Goal: Task Accomplishment & Management: Use online tool/utility

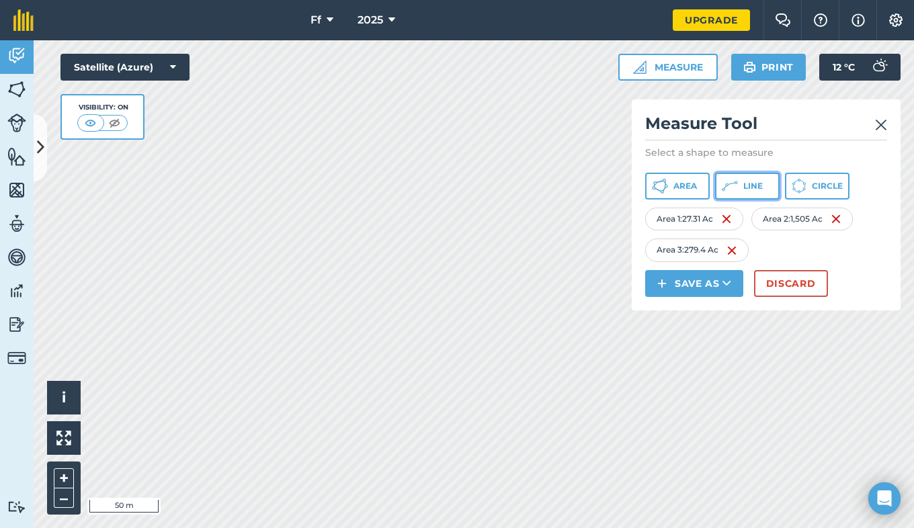
click at [746, 179] on button "Line" at bounding box center [747, 186] width 65 height 27
click at [849, 253] on img at bounding box center [848, 251] width 11 height 16
click at [694, 185] on span "Area" at bounding box center [686, 186] width 24 height 11
click at [850, 249] on img at bounding box center [844, 251] width 11 height 16
click at [676, 186] on span "Area" at bounding box center [686, 186] width 24 height 11
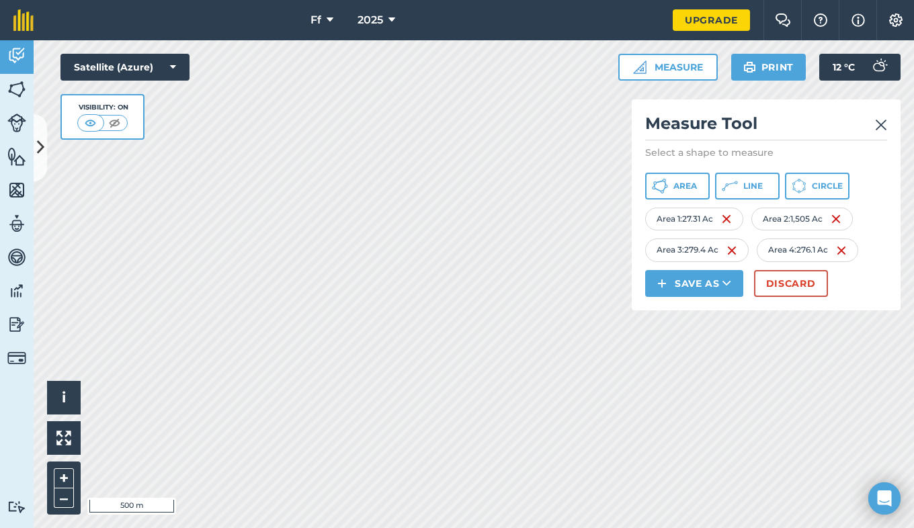
click at [666, 274] on div "Click to start drawing i © 2025 TomTom, Microsoft 500 m + – Satellite (Azure) V…" at bounding box center [474, 284] width 881 height 488
click at [660, 196] on button "Area" at bounding box center [677, 186] width 65 height 27
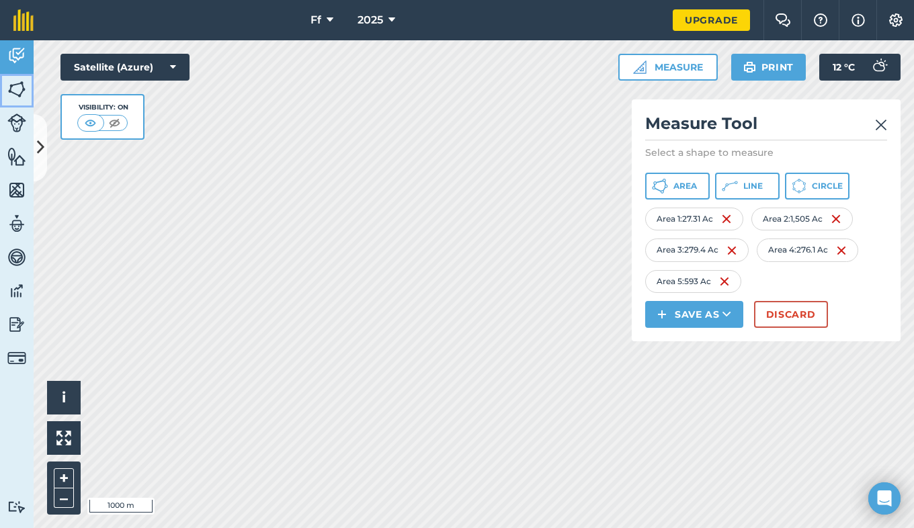
click at [11, 93] on img at bounding box center [16, 89] width 19 height 20
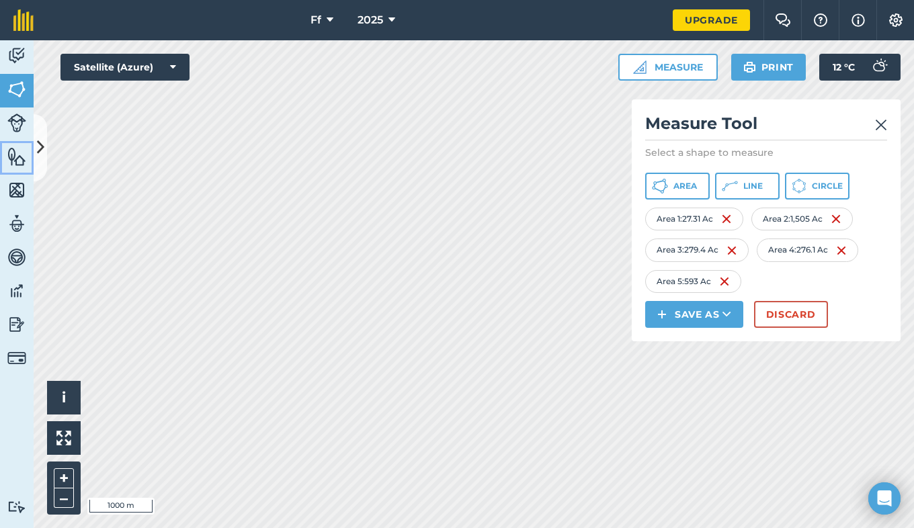
click at [23, 159] on img at bounding box center [16, 157] width 19 height 20
click at [41, 167] on button at bounding box center [40, 147] width 13 height 67
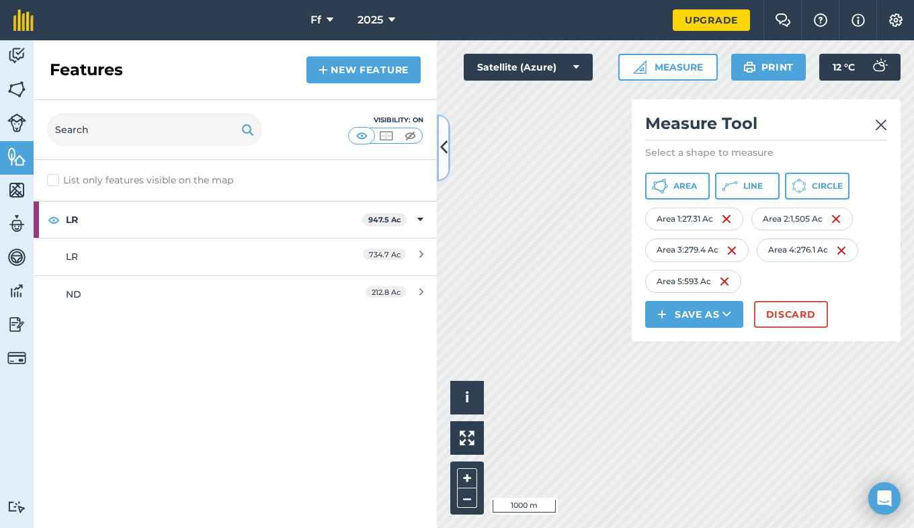
click at [440, 164] on button at bounding box center [443, 147] width 13 height 67
